Goal: Entertainment & Leisure: Consume media (video, audio)

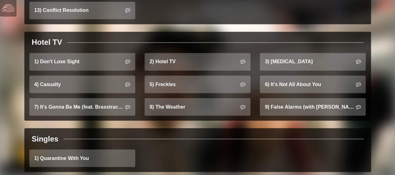
scroll to position [506, 0]
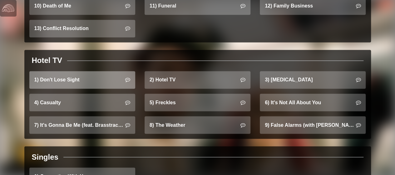
click at [95, 77] on link "1) Don't Lose Sight" at bounding box center [82, 79] width 106 height 17
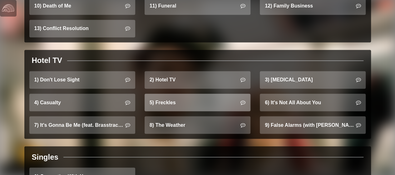
click at [199, 93] on link "5) Freckles" at bounding box center [198, 101] width 106 height 17
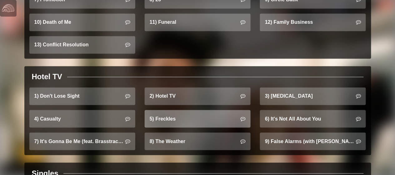
scroll to position [489, 0]
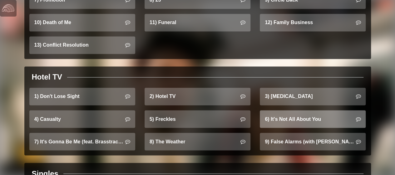
click at [297, 111] on link "6) It's Not All About You" at bounding box center [313, 118] width 106 height 17
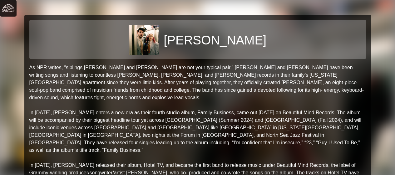
click at [10, 9] on img at bounding box center [8, 8] width 12 height 12
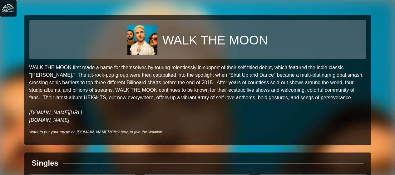
click at [15, 6] on link at bounding box center [8, 8] width 17 height 17
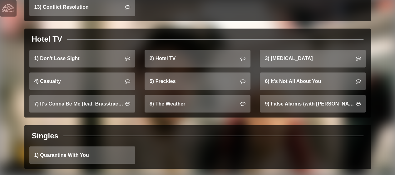
scroll to position [527, 0]
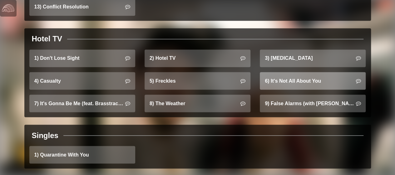
click at [293, 72] on link "6) It's Not All About You" at bounding box center [313, 80] width 106 height 17
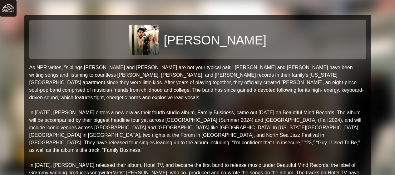
click at [13, 5] on img at bounding box center [8, 8] width 12 height 12
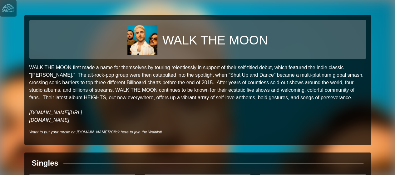
scroll to position [59, 0]
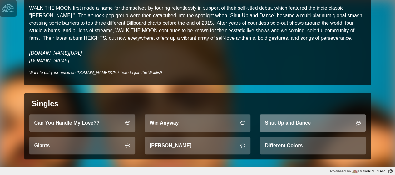
click at [302, 128] on link "Shut Up and Dance" at bounding box center [313, 122] width 106 height 17
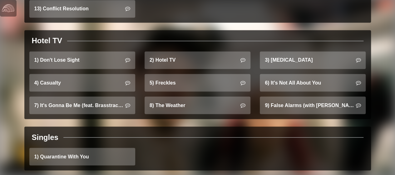
scroll to position [526, 0]
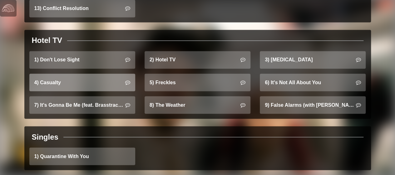
click at [101, 73] on link "4) Casualty" at bounding box center [82, 81] width 106 height 17
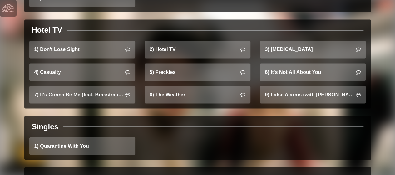
scroll to position [536, 0]
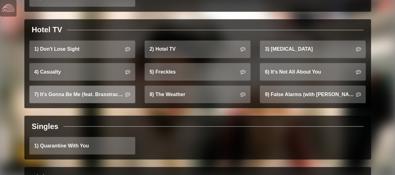
click at [97, 86] on link "7) It's Gonna Be Me (feat. Brasstracks)" at bounding box center [82, 93] width 106 height 17
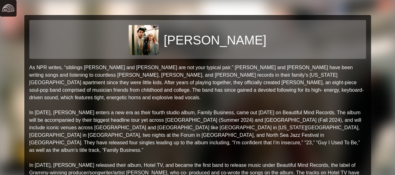
click at [9, 9] on img at bounding box center [8, 8] width 12 height 12
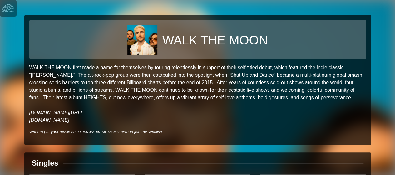
scroll to position [59, 0]
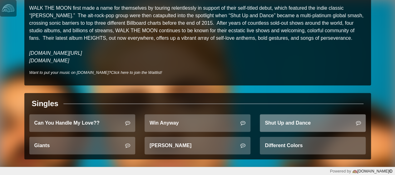
click at [307, 128] on link "Shut Up and Dance" at bounding box center [313, 122] width 106 height 17
